Goal: Task Accomplishment & Management: Manage account settings

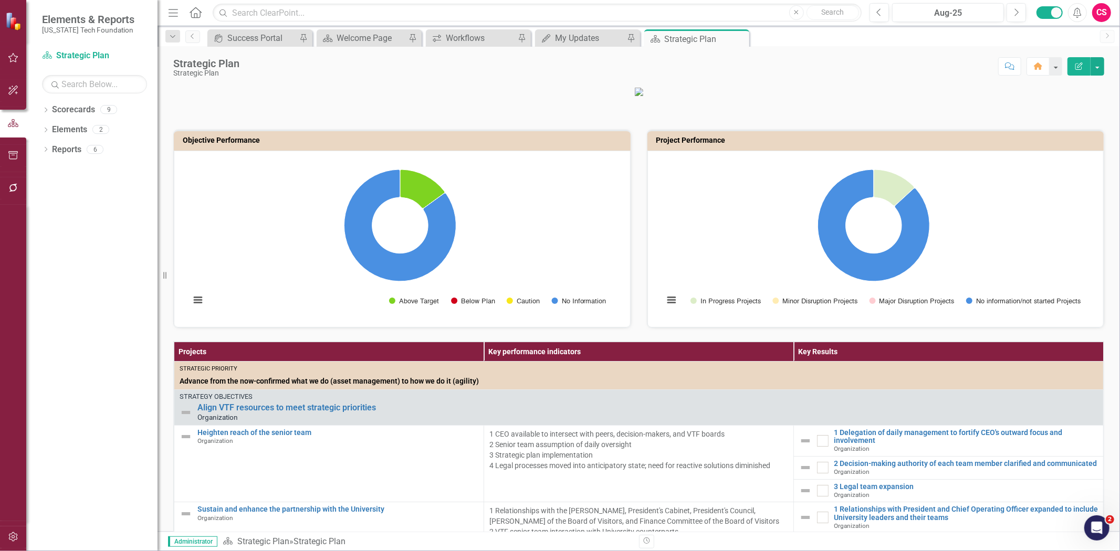
click at [1047, 97] on p at bounding box center [638, 91] width 931 height 11
click at [20, 534] on button "button" at bounding box center [14, 538] width 24 height 22
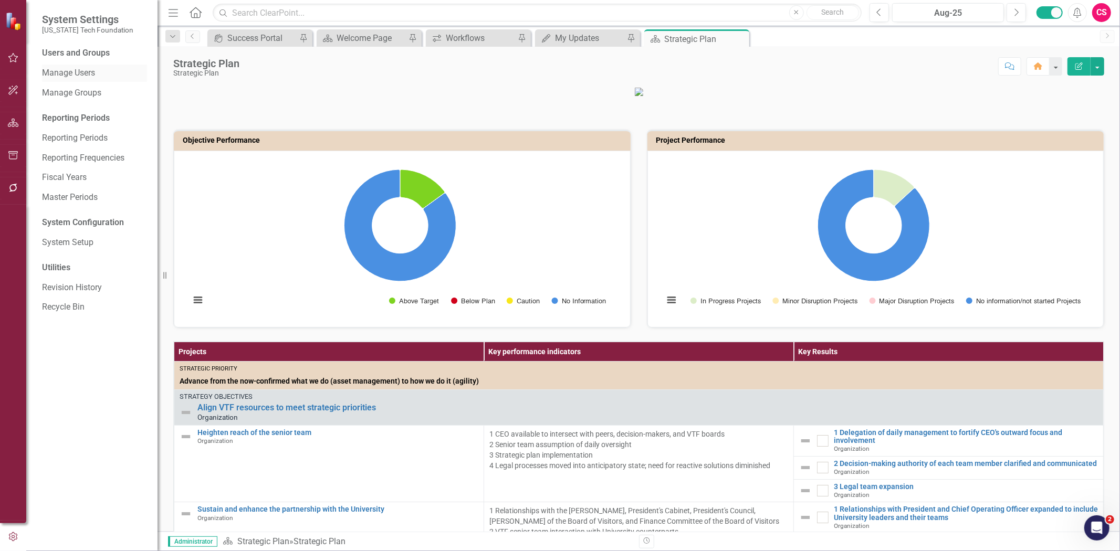
click at [89, 76] on link "Manage Users" at bounding box center [94, 73] width 105 height 12
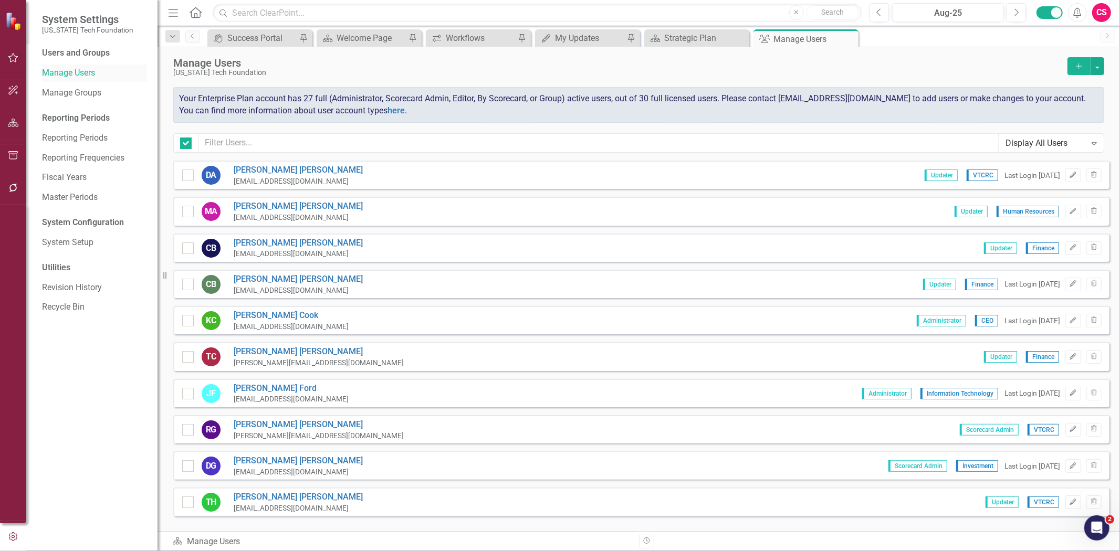
checkbox input "false"
drag, startPoint x: 1100, startPoint y: 71, endPoint x: 1111, endPoint y: 72, distance: 11.6
click at [1101, 72] on button "button" at bounding box center [1097, 66] width 14 height 18
click at [1070, 107] on link "Add Multiple Add Multiple Users" at bounding box center [1054, 104] width 97 height 19
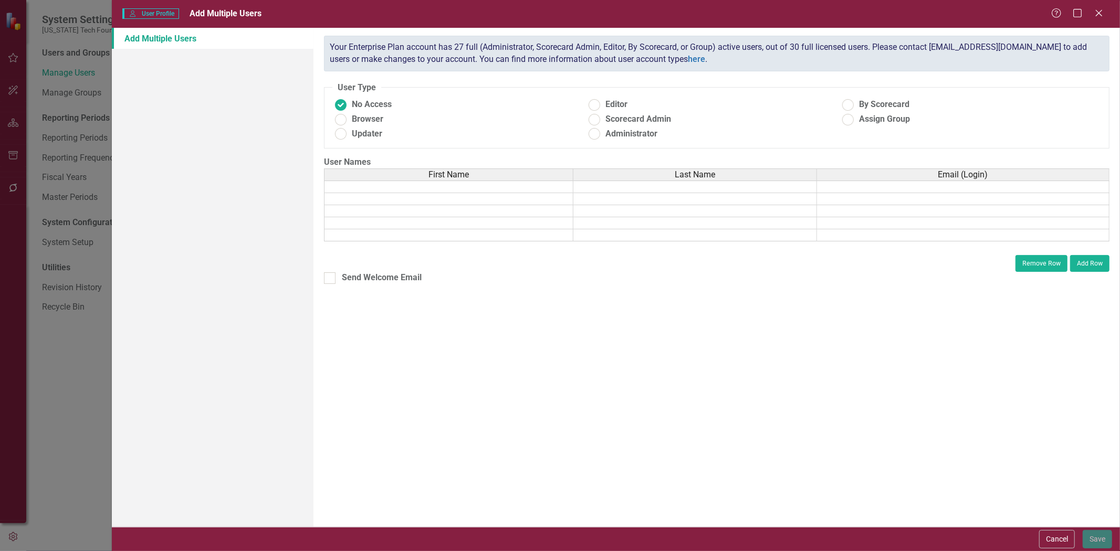
click at [453, 295] on div "ClearPoint has a wealth of options to help you ensure that people only have acc…" at bounding box center [716, 277] width 806 height 499
click at [1094, 259] on button "Add Row" at bounding box center [1089, 263] width 39 height 17
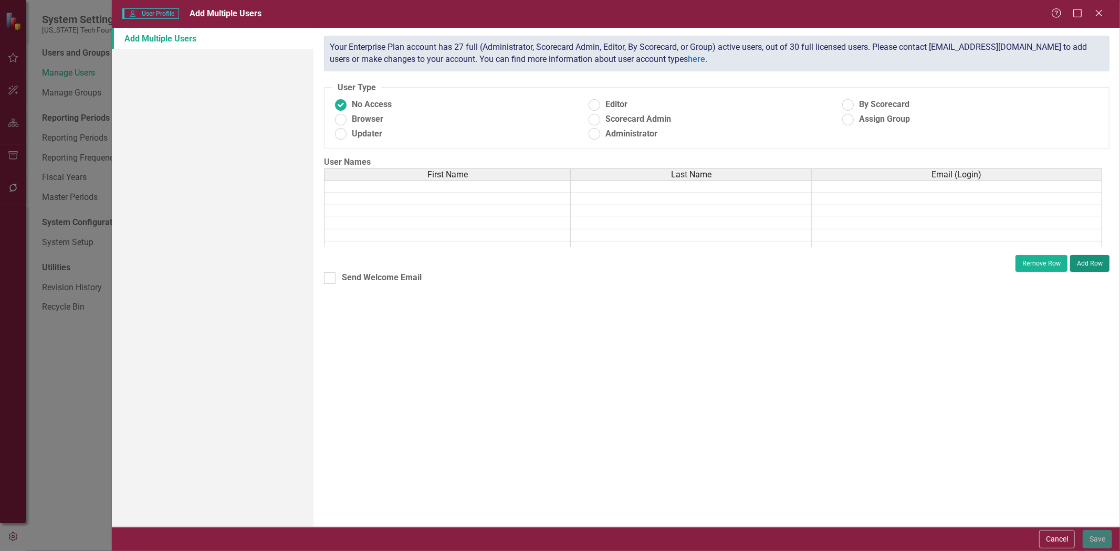
click at [1094, 259] on button "Add Row" at bounding box center [1089, 263] width 39 height 17
click at [1093, 260] on button "Add Row" at bounding box center [1089, 263] width 39 height 17
click at [1092, 260] on button "Add Row" at bounding box center [1089, 263] width 39 height 17
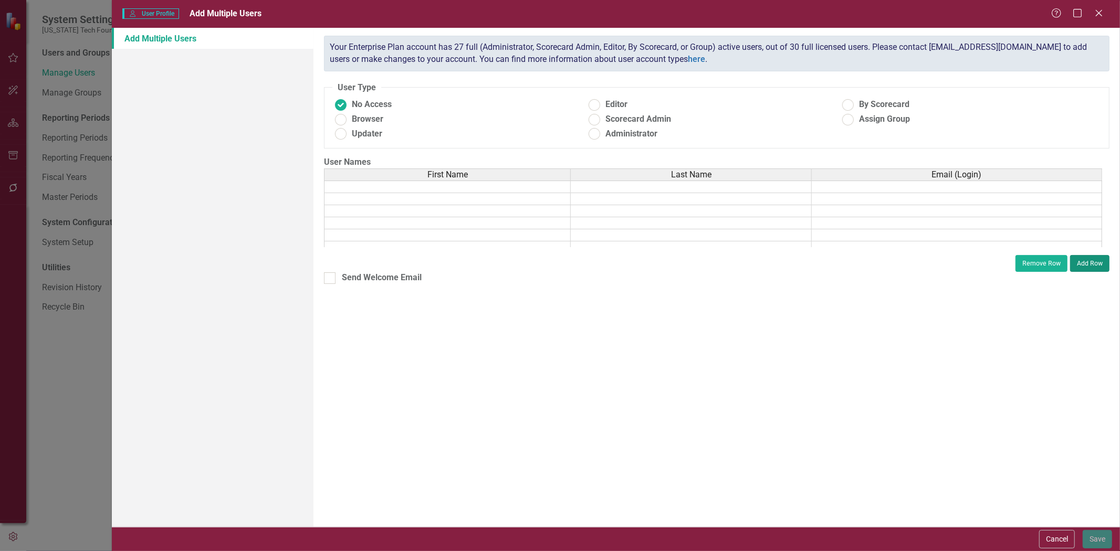
click at [1092, 260] on button "Add Row" at bounding box center [1089, 263] width 39 height 17
click at [1095, 260] on button "Add Row" at bounding box center [1089, 263] width 39 height 17
click at [1094, 263] on button "Add Row" at bounding box center [1089, 263] width 39 height 17
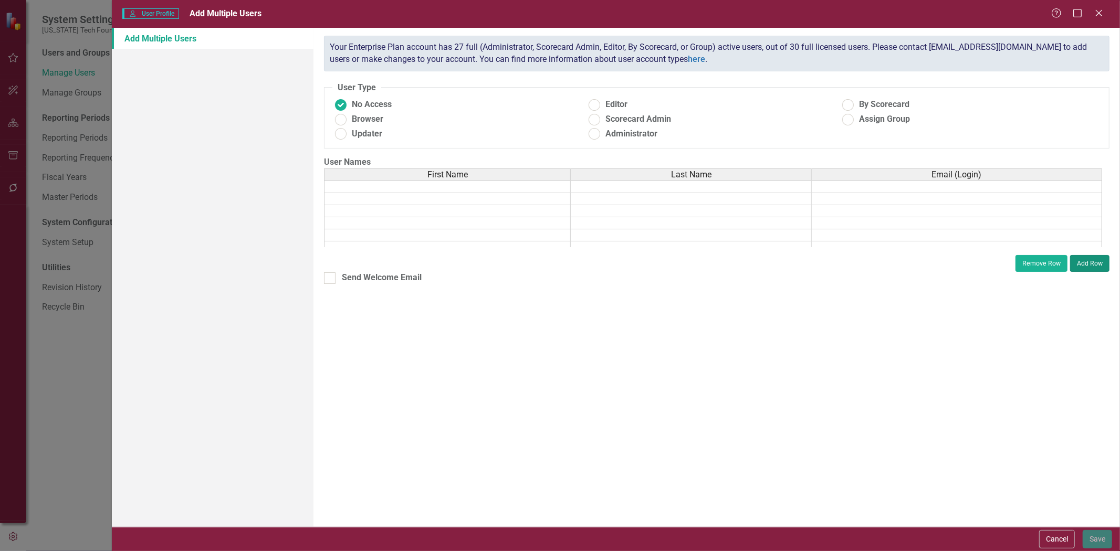
click at [1094, 263] on button "Add Row" at bounding box center [1089, 263] width 39 height 17
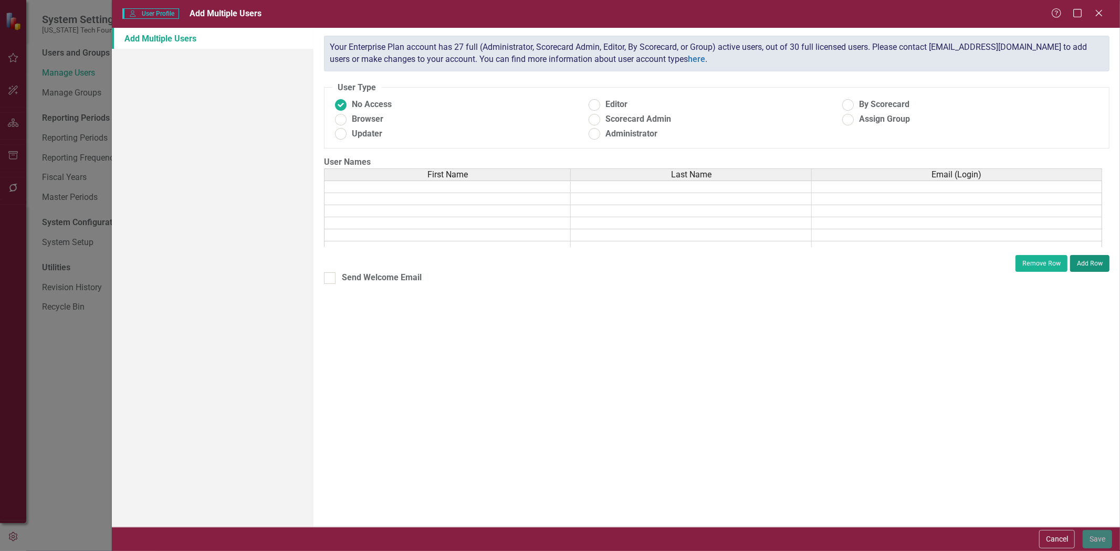
click at [1094, 263] on button "Add Row" at bounding box center [1089, 263] width 39 height 17
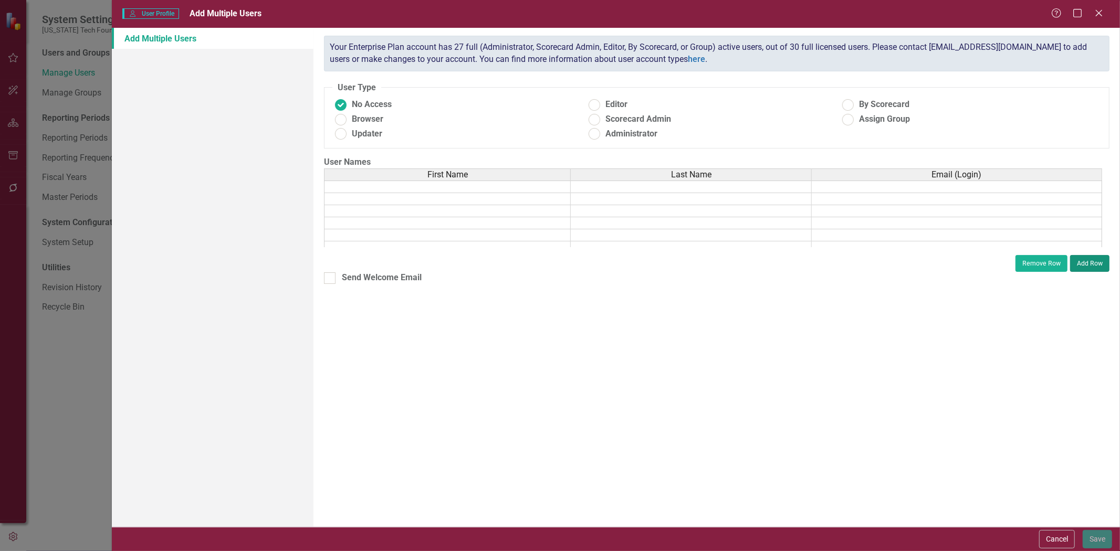
click at [1094, 263] on button "Add Row" at bounding box center [1089, 263] width 39 height 17
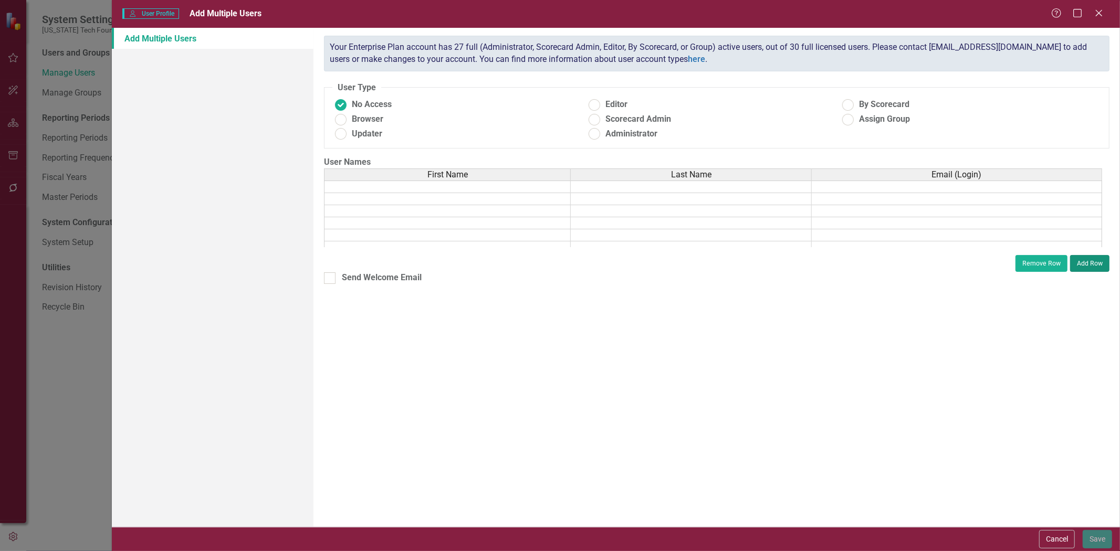
click at [1094, 263] on button "Add Row" at bounding box center [1089, 263] width 39 height 17
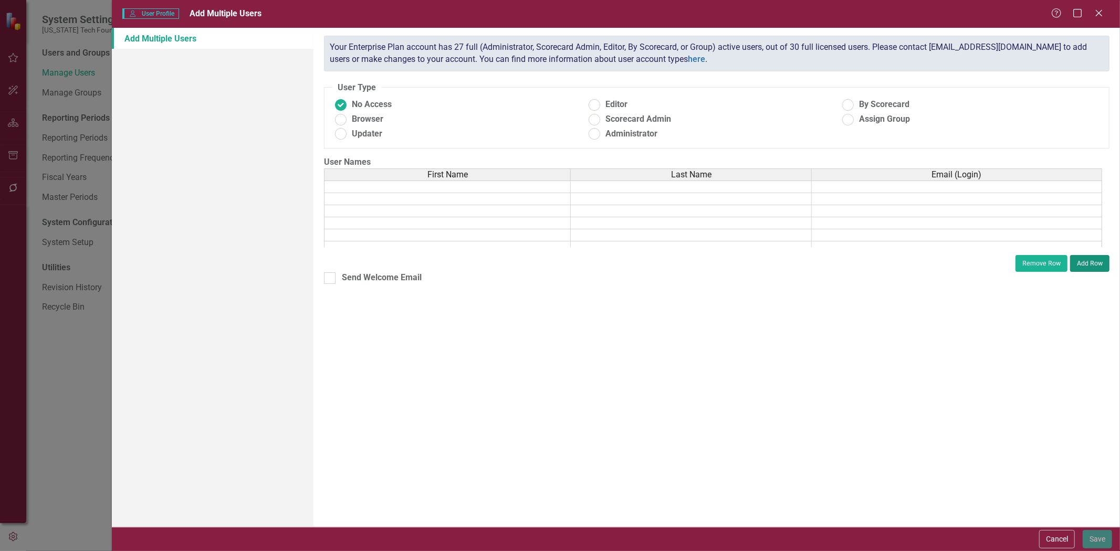
click at [1094, 263] on button "Add Row" at bounding box center [1089, 263] width 39 height 17
click at [1095, 263] on button "Add Row" at bounding box center [1089, 263] width 39 height 17
click at [1099, 264] on button "Add Row" at bounding box center [1089, 263] width 39 height 17
drag, startPoint x: 1099, startPoint y: 264, endPoint x: 1117, endPoint y: 267, distance: 18.0
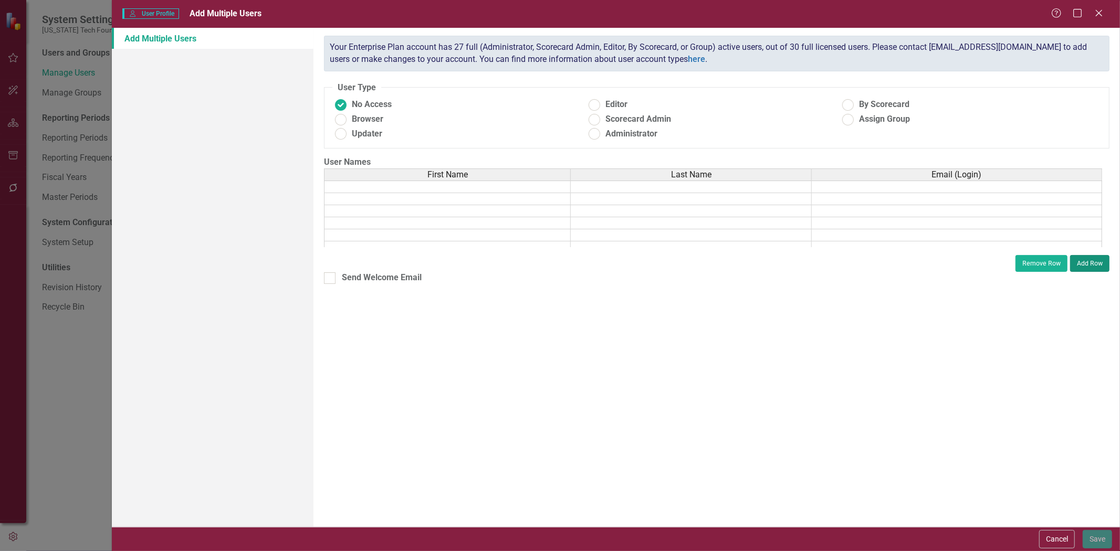
click at [1103, 265] on button "Add Row" at bounding box center [1089, 263] width 39 height 17
click at [1117, 266] on div "ClearPoint has a wealth of options to help you ensure that people only have acc…" at bounding box center [716, 277] width 806 height 499
click at [1084, 258] on button "Add Row" at bounding box center [1089, 263] width 39 height 17
click at [1084, 267] on button "Add Row" at bounding box center [1089, 263] width 39 height 17
drag, startPoint x: 505, startPoint y: 200, endPoint x: 501, endPoint y: 196, distance: 5.6
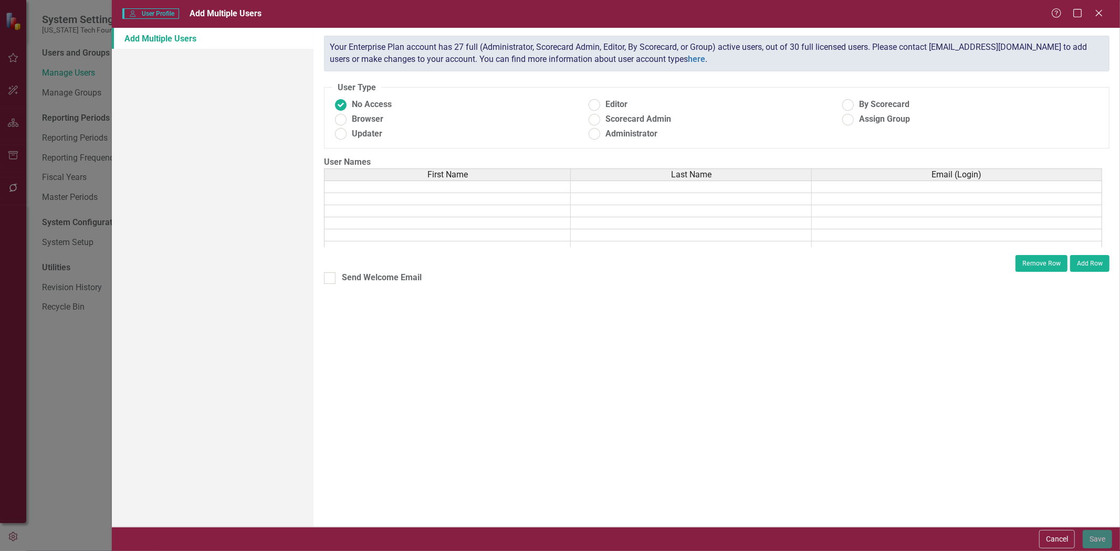
click at [503, 200] on td at bounding box center [447, 199] width 247 height 12
click at [515, 227] on td at bounding box center [447, 223] width 247 height 12
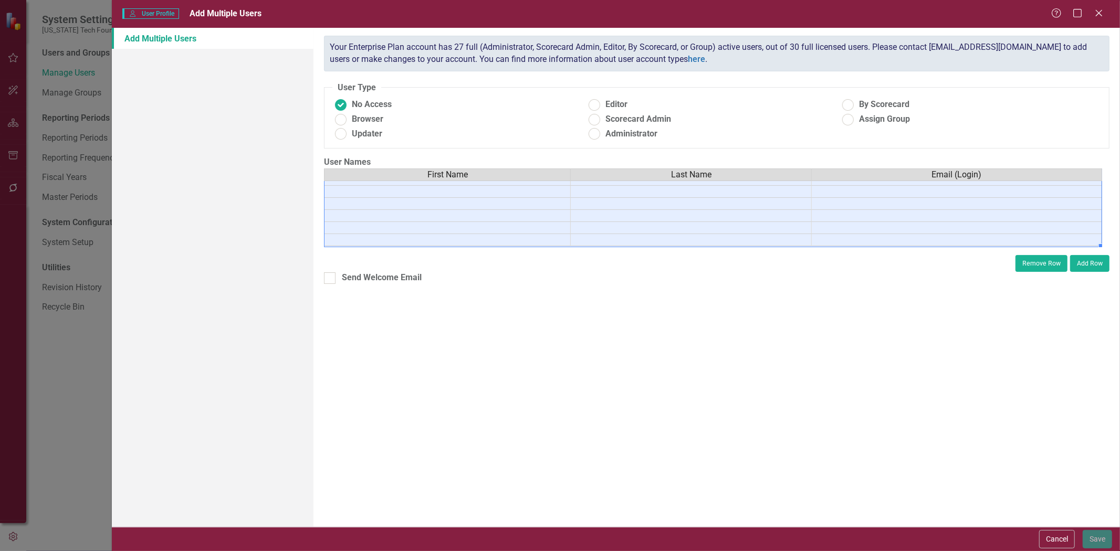
scroll to position [499, 0]
drag, startPoint x: 506, startPoint y: 187, endPoint x: 985, endPoint y: 247, distance: 483.0
click at [993, 273] on div "ClearPoint has a wealth of options to help you ensure that people only have acc…" at bounding box center [716, 277] width 806 height 499
click at [459, 198] on td at bounding box center [447, 204] width 247 height 12
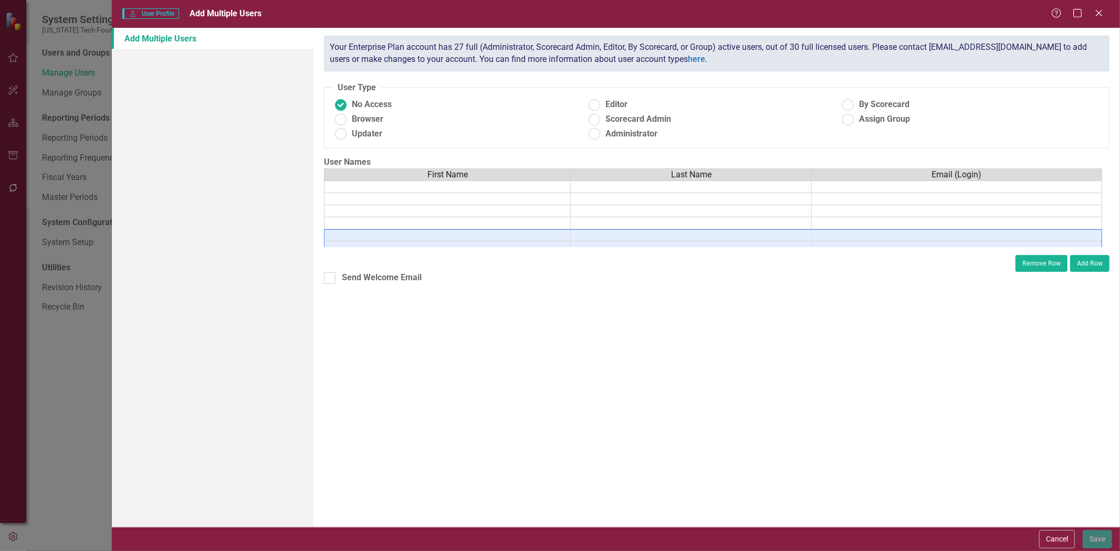
drag, startPoint x: 452, startPoint y: 184, endPoint x: 889, endPoint y: 234, distance: 439.6
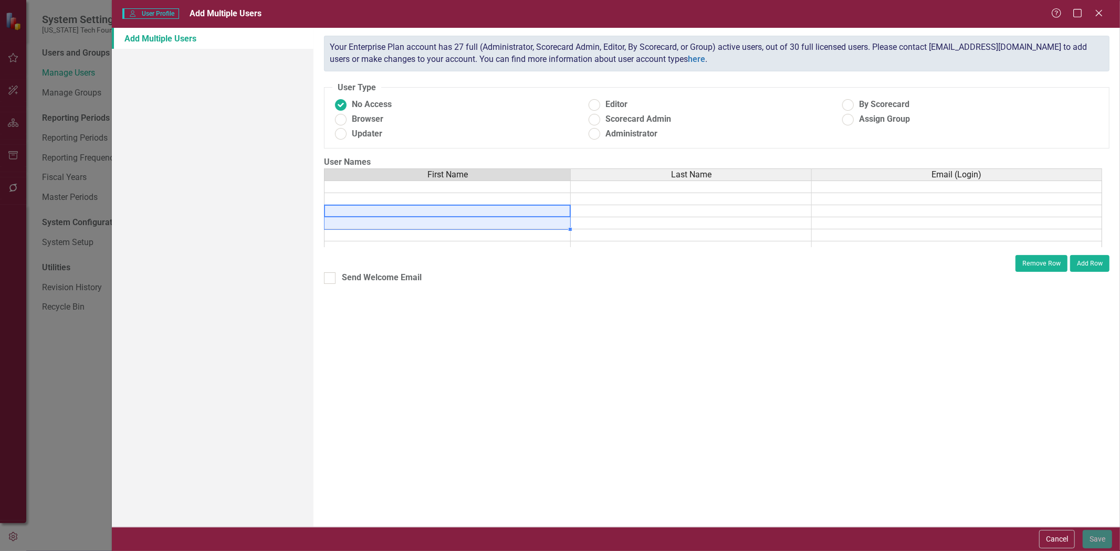
click at [553, 217] on tbody at bounding box center [713, 229] width 778 height 97
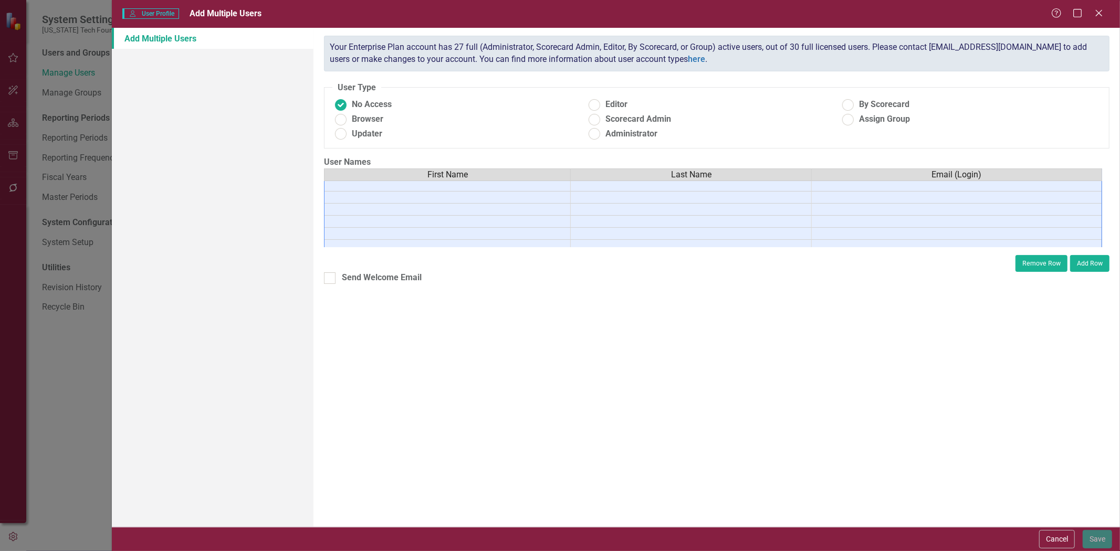
scroll to position [499, 0]
drag, startPoint x: 533, startPoint y: 188, endPoint x: 961, endPoint y: 215, distance: 428.8
click at [980, 235] on tbody at bounding box center [713, 94] width 778 height 302
type textarea "[PERSON_NAME]"
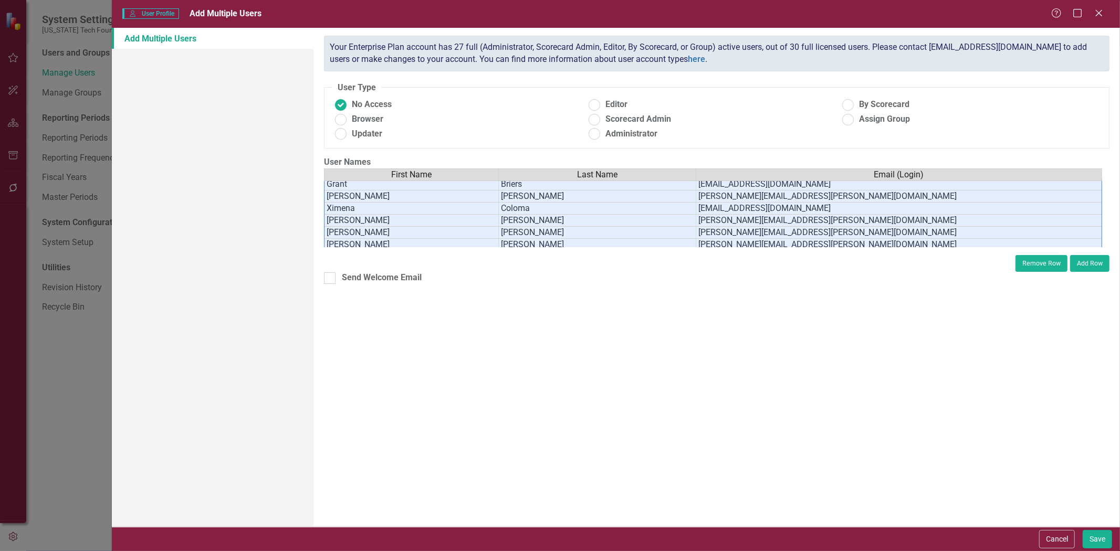
scroll to position [0, 0]
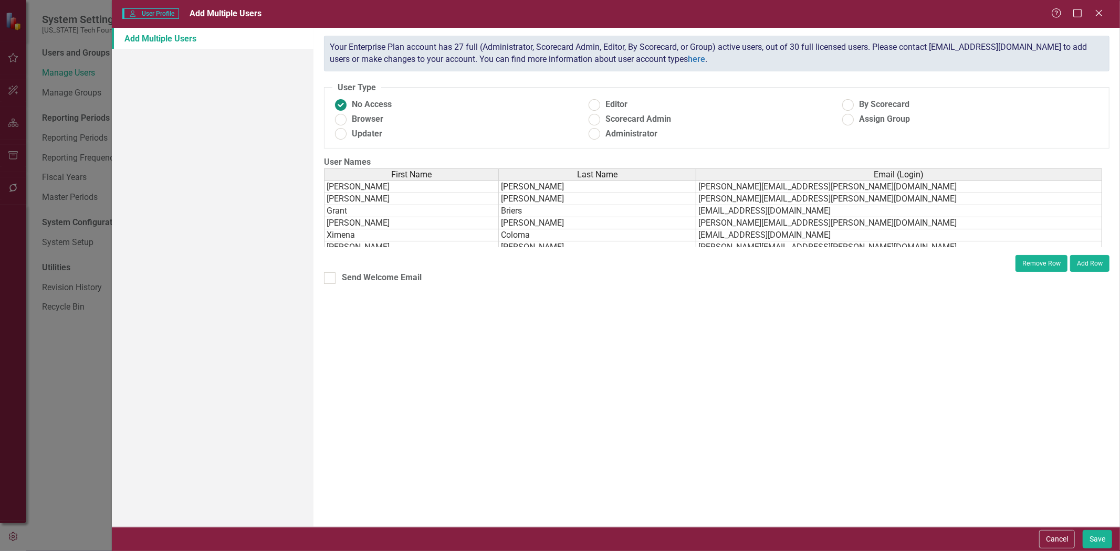
click at [393, 102] on label "No Access" at bounding box center [459, 105] width 254 height 12
click at [349, 102] on input "No Access" at bounding box center [341, 105] width 16 height 16
click at [386, 119] on label "Browser" at bounding box center [459, 119] width 254 height 12
click at [349, 119] on input "Browser" at bounding box center [341, 119] width 16 height 16
radio input "true"
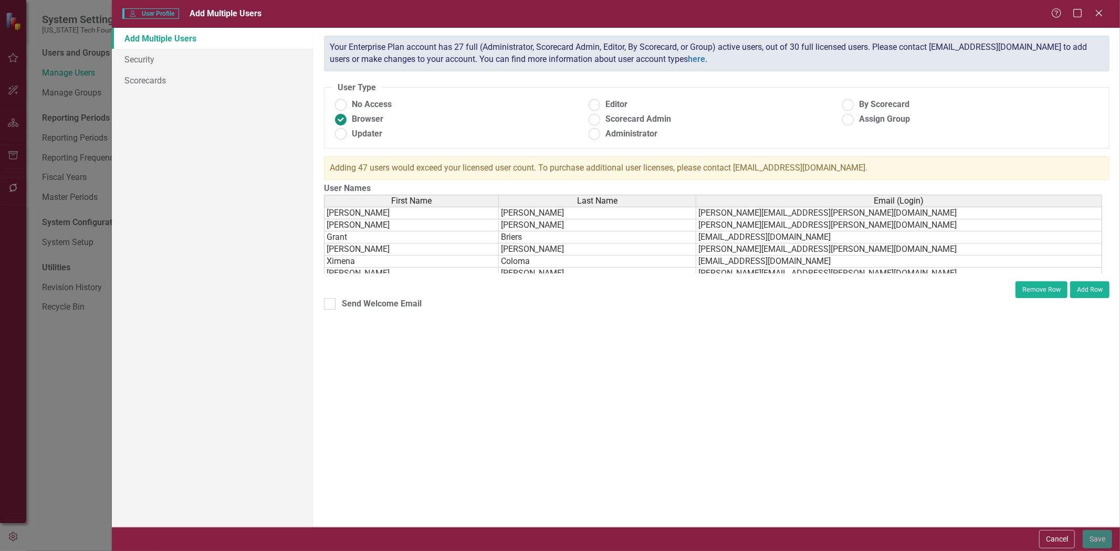
click at [355, 117] on span "Browser" at bounding box center [368, 119] width 32 height 12
click at [349, 117] on input "Browser" at bounding box center [341, 119] width 16 height 16
click at [357, 100] on span "No Access" at bounding box center [372, 105] width 40 height 12
click at [349, 100] on input "No Access" at bounding box center [341, 105] width 16 height 16
radio input "true"
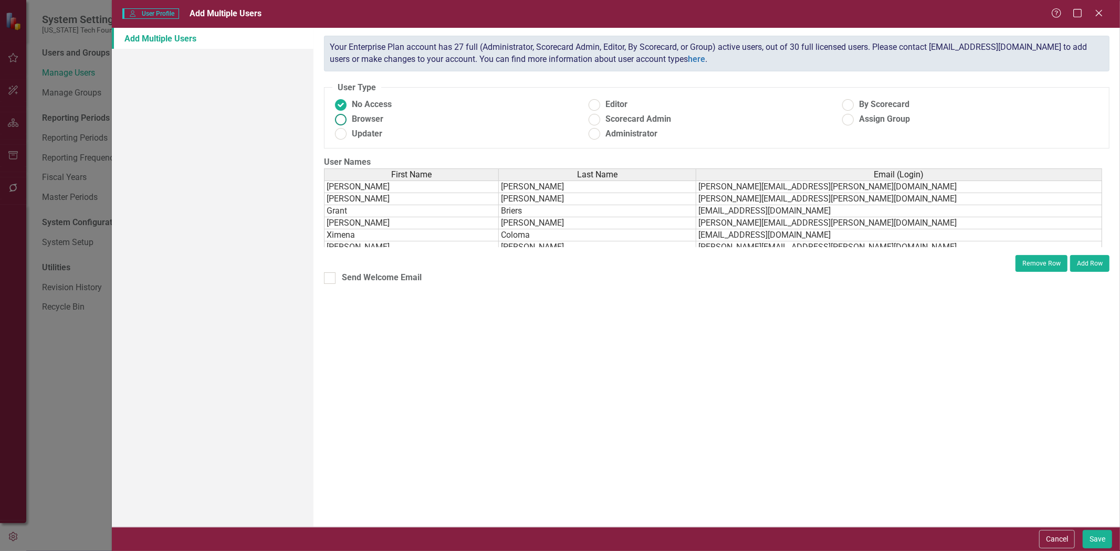
click at [365, 114] on span "Browser" at bounding box center [368, 119] width 32 height 12
click at [349, 114] on input "Browser" at bounding box center [341, 119] width 16 height 16
radio input "true"
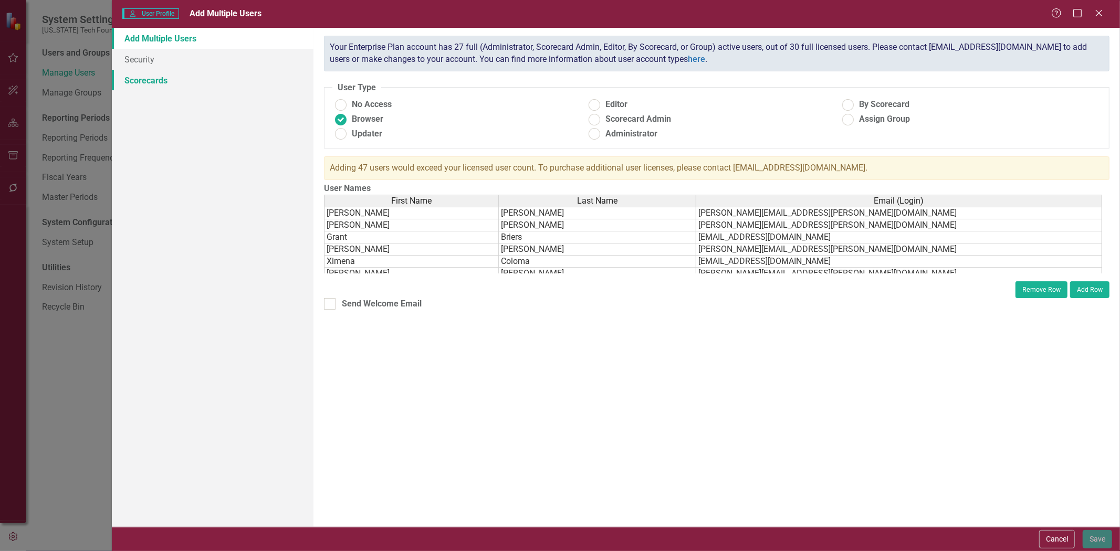
click at [184, 74] on link "Scorecards" at bounding box center [213, 80] width 202 height 21
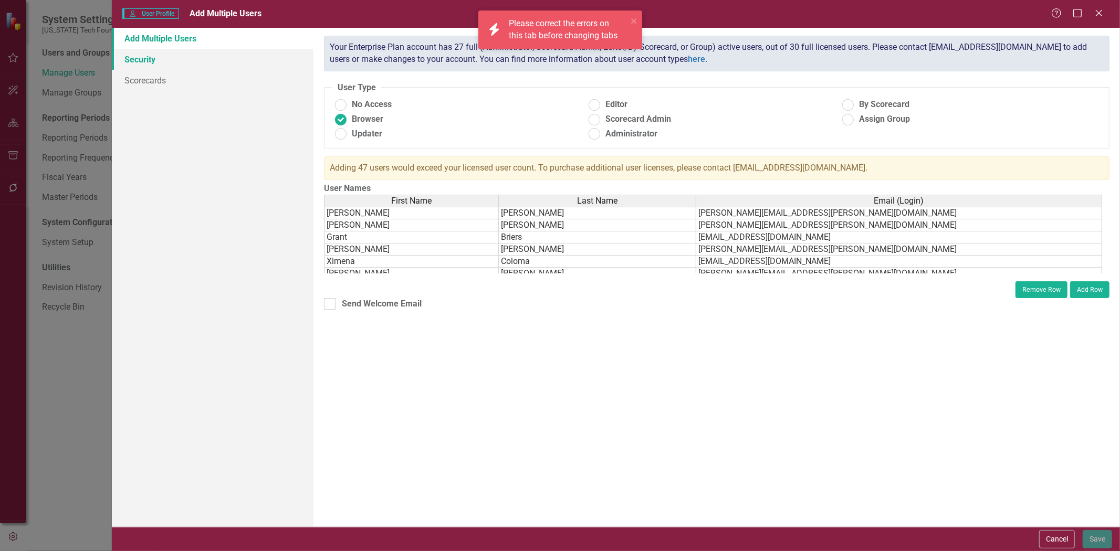
click at [193, 57] on link "Security" at bounding box center [213, 59] width 202 height 21
